Goal: Information Seeking & Learning: Find specific page/section

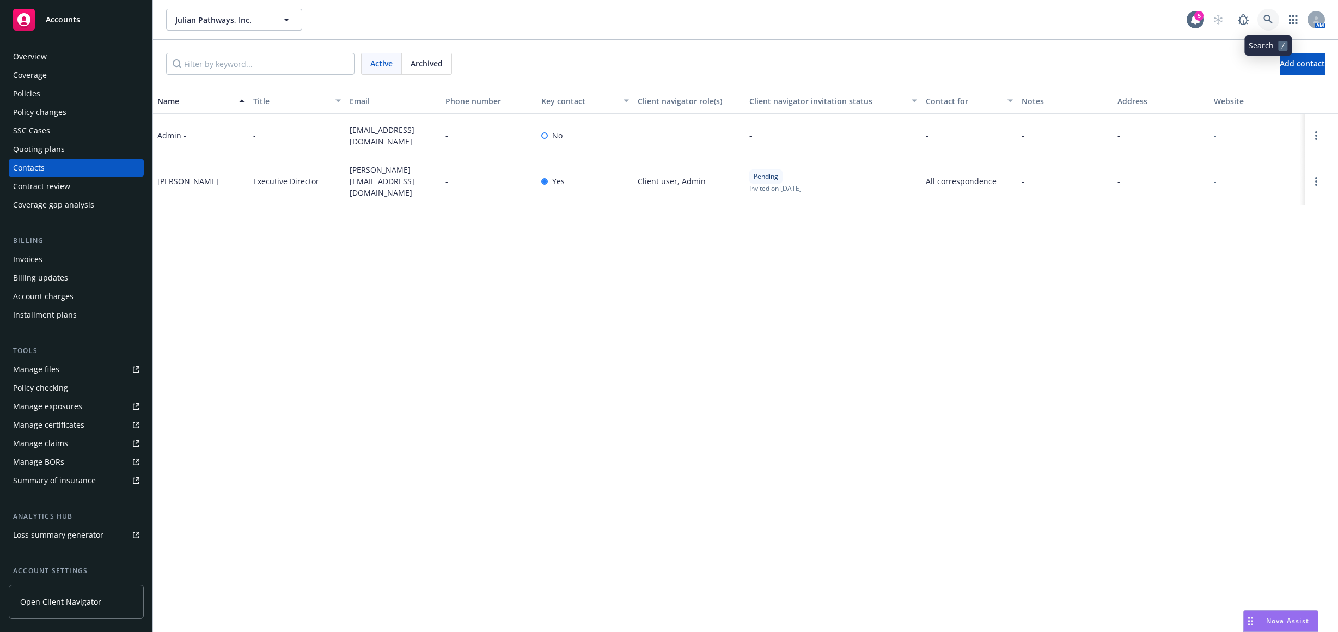
click at [1261, 19] on link at bounding box center [1268, 20] width 22 height 22
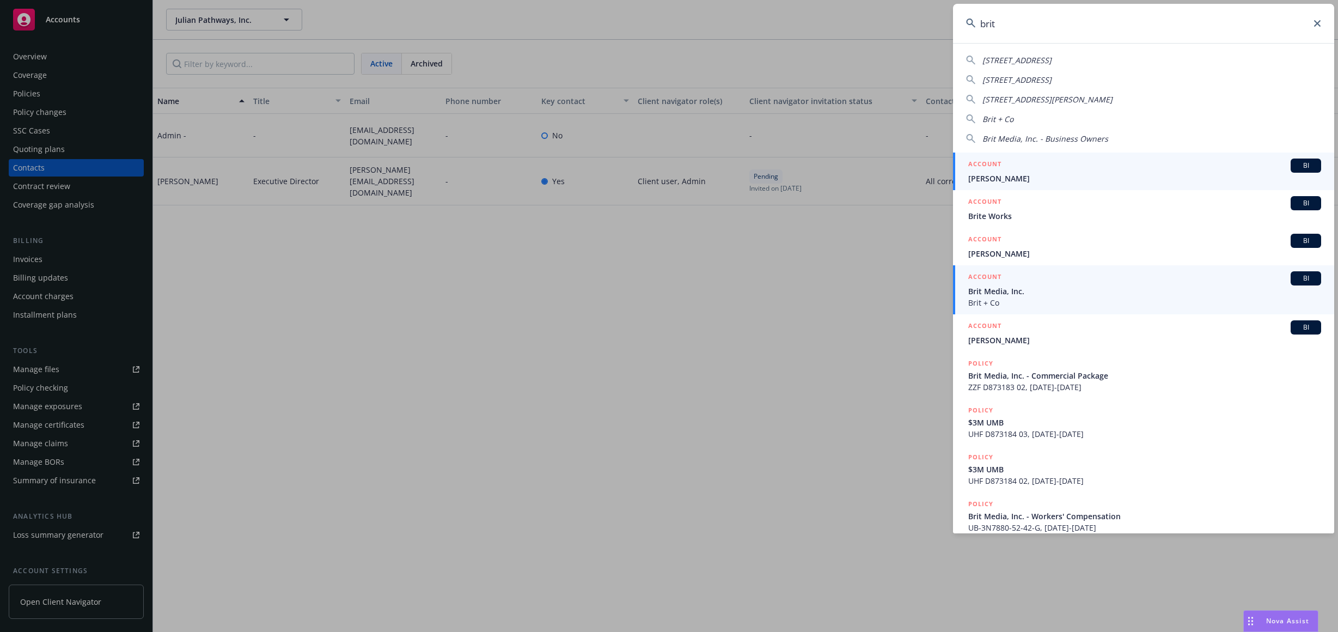
type input "brit"
click at [1030, 279] on div "ACCOUNT BI" at bounding box center [1144, 278] width 353 height 14
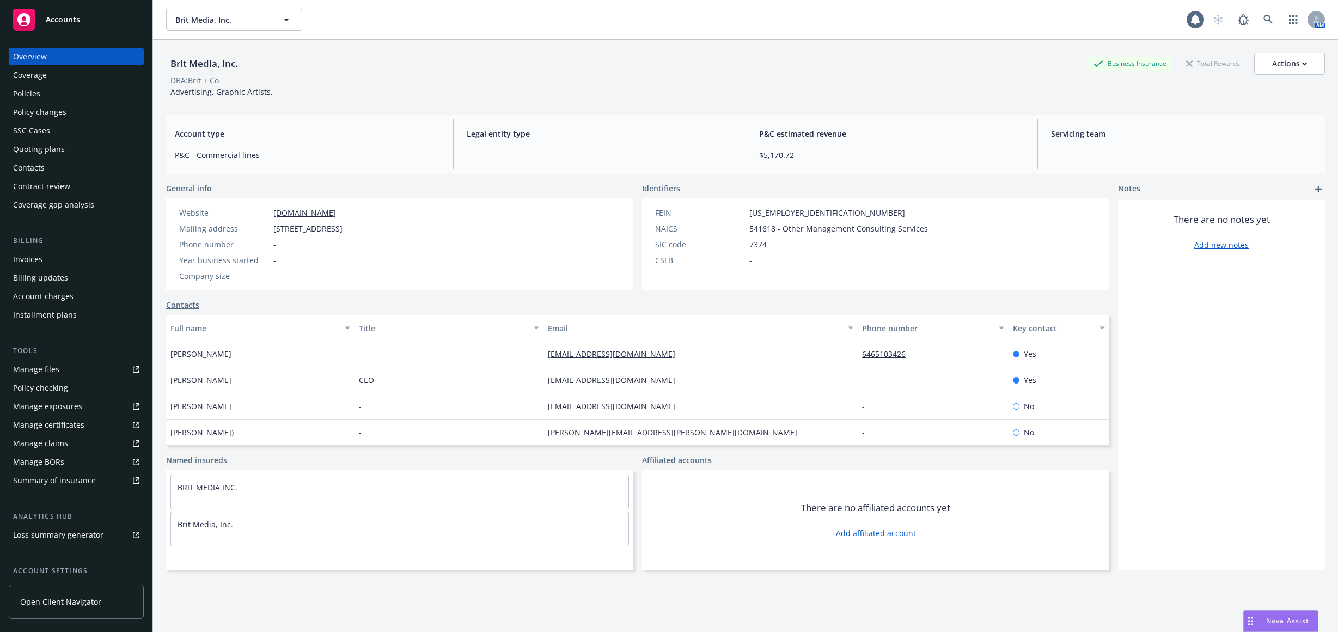
click at [70, 92] on div "Policies" at bounding box center [76, 93] width 126 height 17
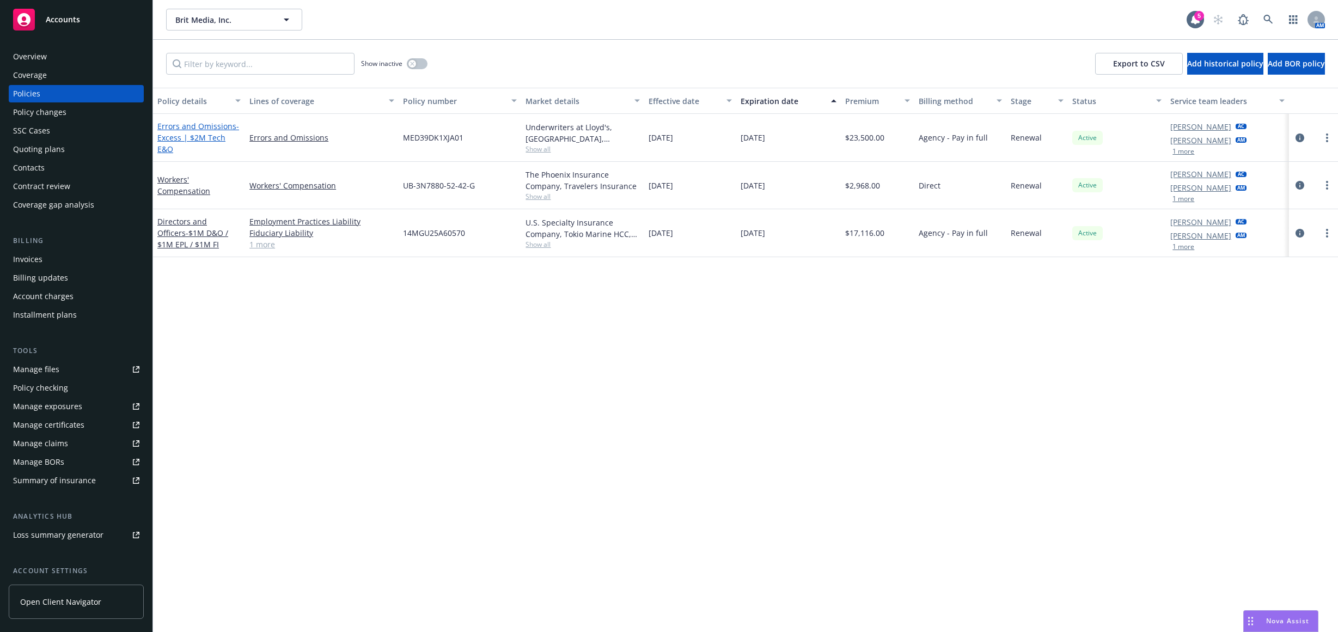
click at [206, 140] on span "- Excess | $2M Tech E&O" at bounding box center [198, 137] width 82 height 33
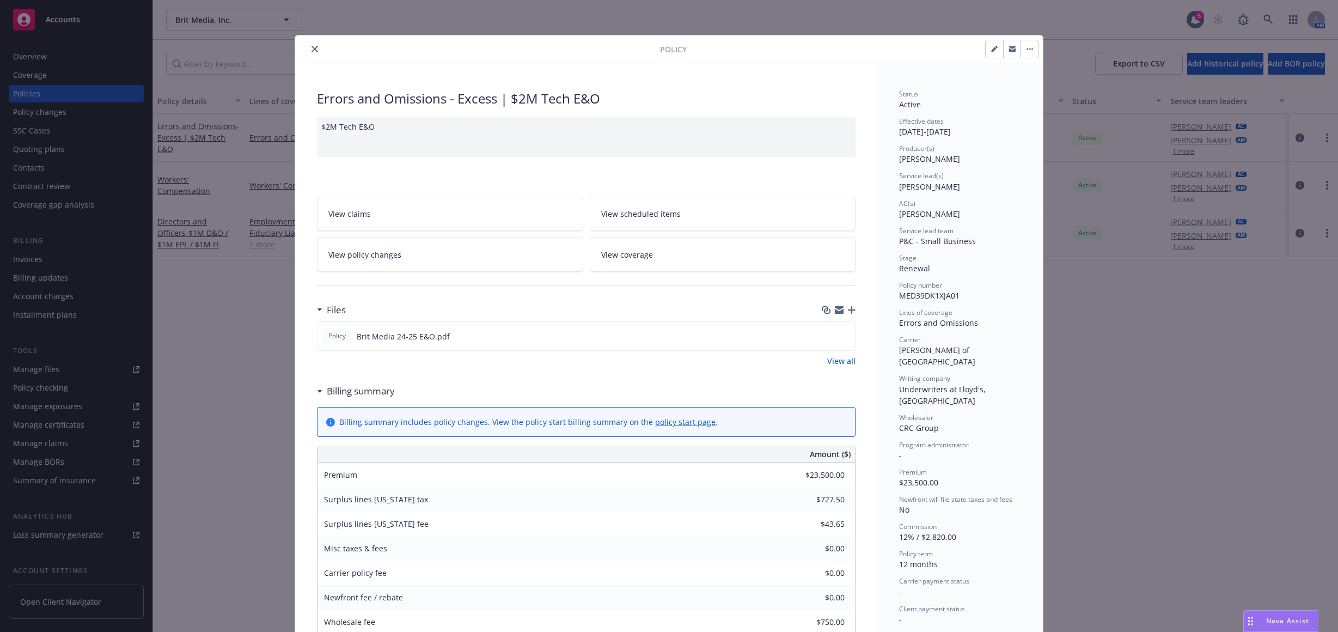
click at [211, 372] on div "Policy Errors and Omissions - Excess | $2M Tech E&O $2M Tech E&O View claims Vi…" at bounding box center [669, 316] width 1338 height 632
click at [316, 41] on div "Policy" at bounding box center [669, 49] width 748 height 28
click at [314, 44] on div "Policy" at bounding box center [669, 49] width 748 height 28
click at [313, 46] on icon "close" at bounding box center [314, 49] width 7 height 7
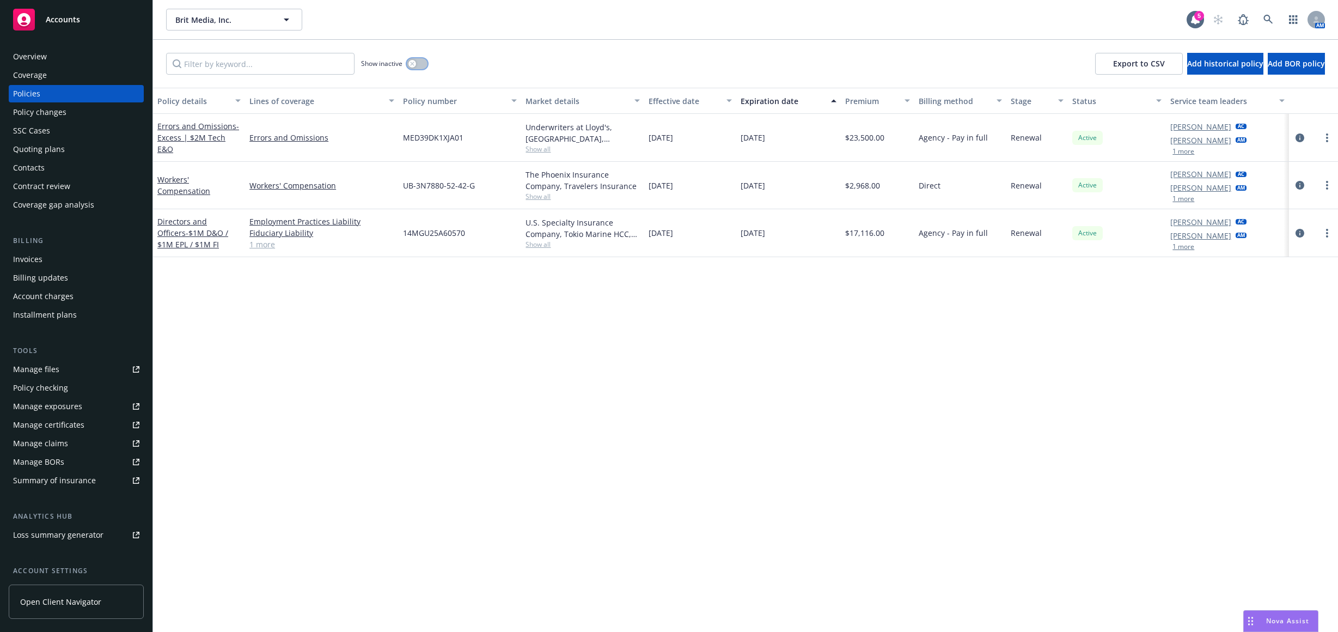
click at [414, 63] on icon "button" at bounding box center [412, 64] width 4 height 4
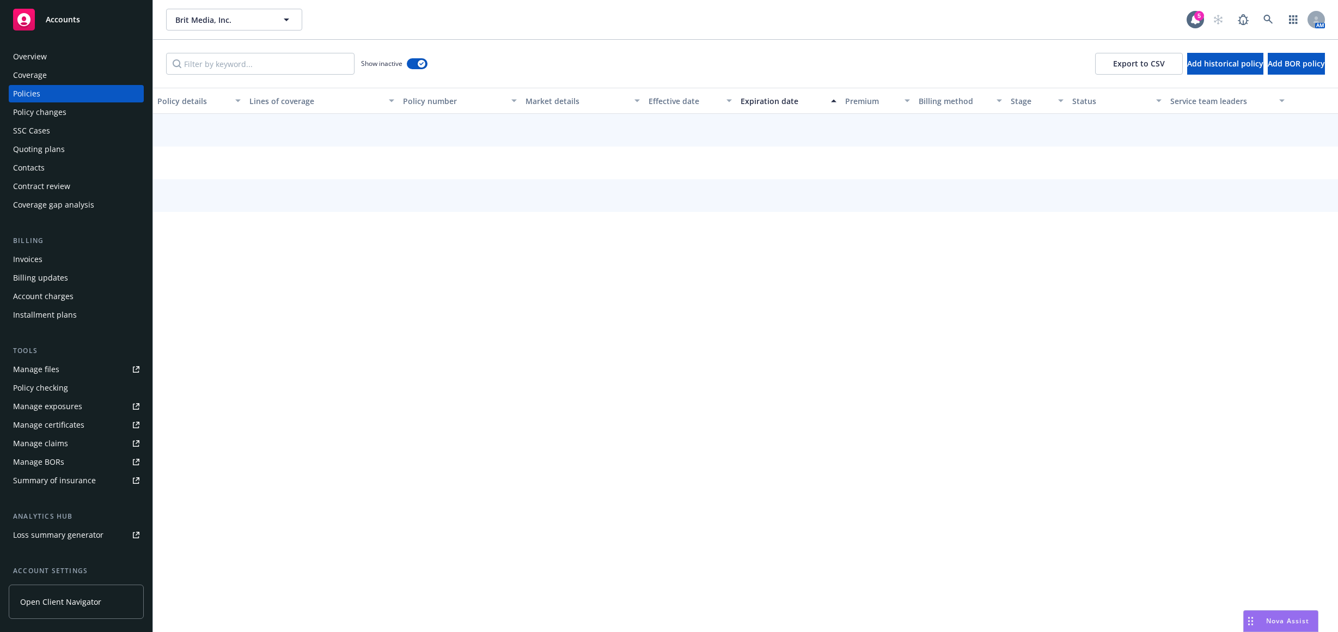
click at [776, 101] on div "Expiration date" at bounding box center [783, 100] width 84 height 11
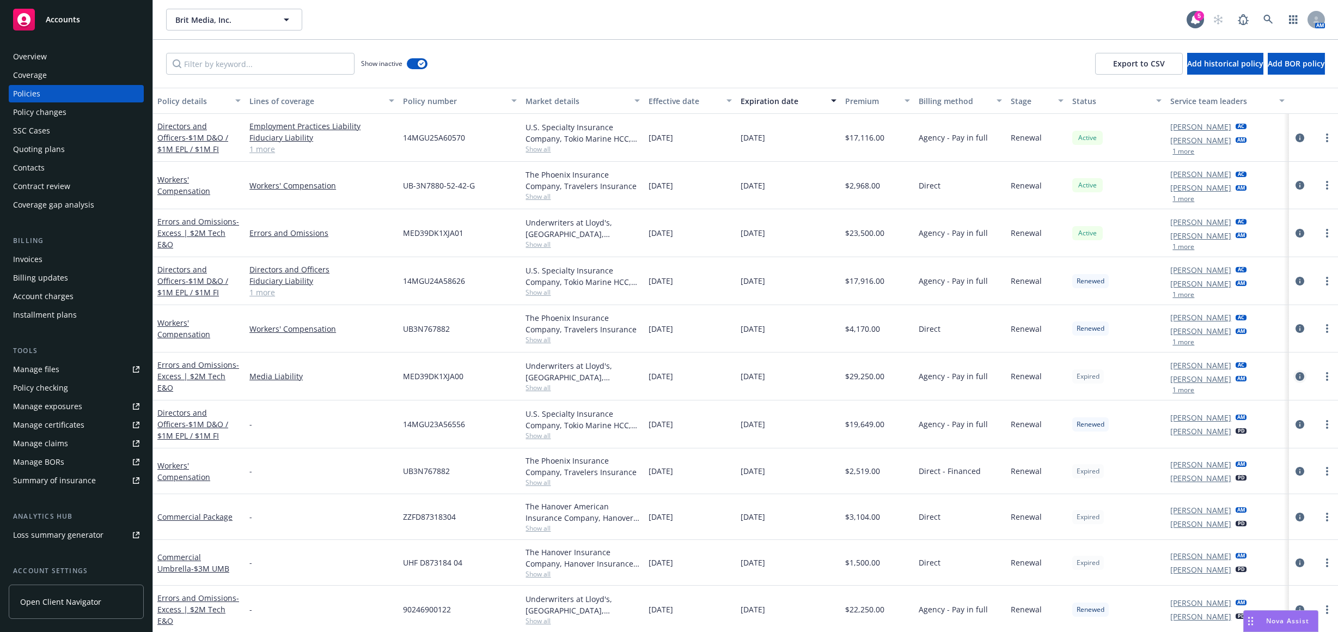
click at [1295, 374] on icon "circleInformation" at bounding box center [1299, 376] width 9 height 9
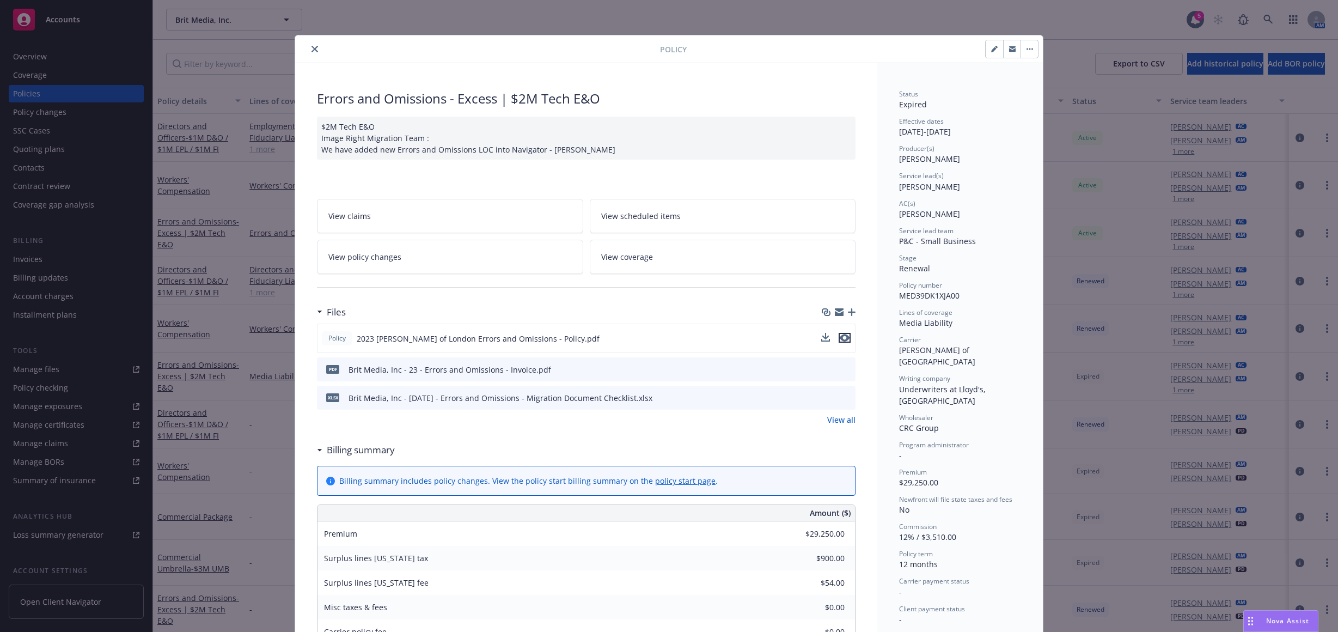
click at [841, 335] on icon "preview file" at bounding box center [845, 338] width 10 height 8
click at [315, 48] on button "close" at bounding box center [314, 48] width 13 height 13
